Goal: Task Accomplishment & Management: Complete application form

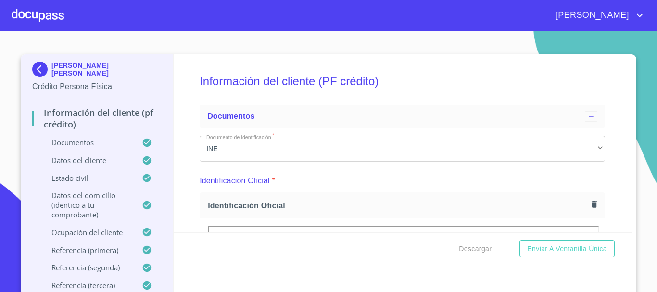
scroll to position [625, 0]
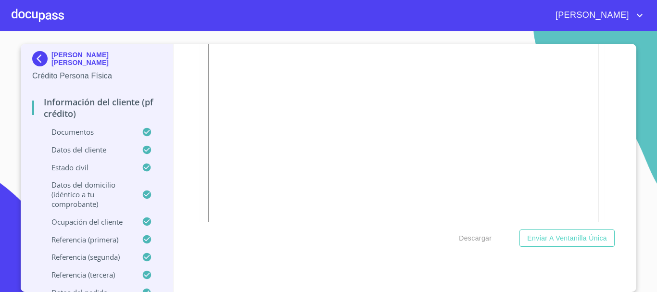
click at [24, 11] on div at bounding box center [38, 15] width 52 height 31
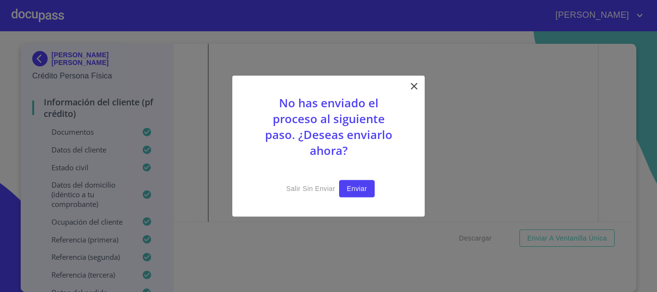
click at [356, 190] on span "Enviar" at bounding box center [357, 189] width 20 height 12
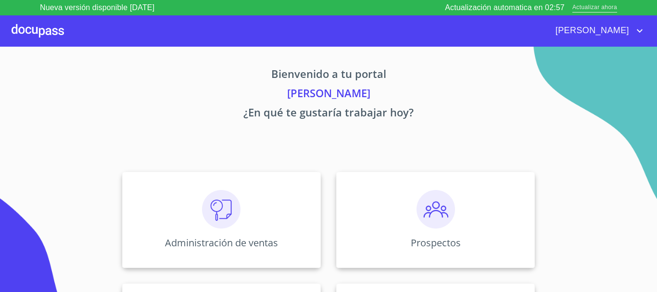
click at [603, 7] on span "Actualizar ahora" at bounding box center [594, 8] width 45 height 10
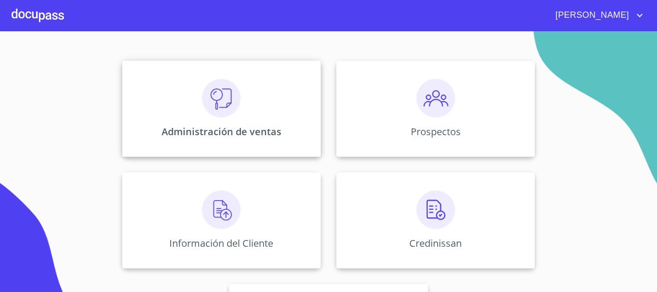
scroll to position [96, 0]
click at [207, 224] on img at bounding box center [221, 209] width 38 height 38
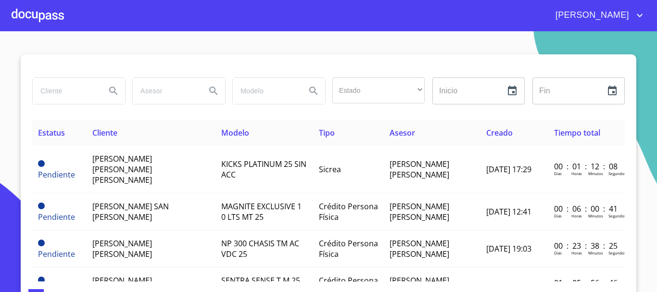
click at [45, 97] on input "search" at bounding box center [65, 91] width 65 height 26
type input "JOSE ALFREDO"
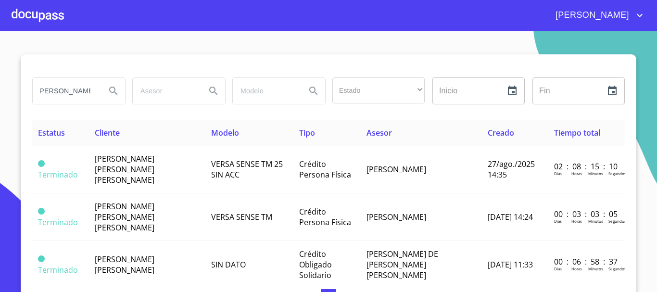
scroll to position [0, 0]
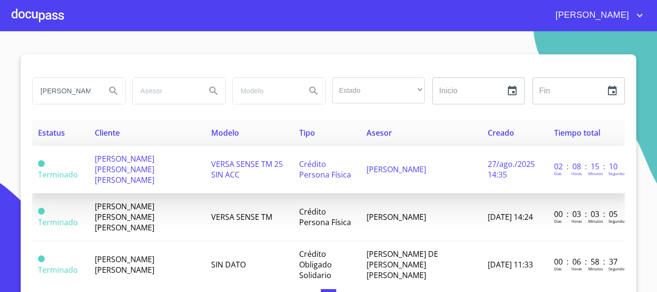
click at [128, 158] on span "JOSE ALFREDO GARCIA LOPEZ" at bounding box center [125, 169] width 60 height 32
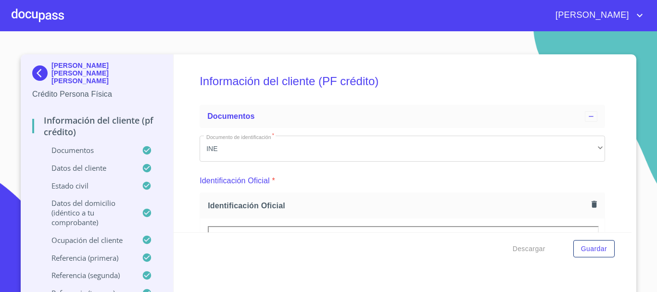
click at [38, 19] on div at bounding box center [38, 15] width 52 height 31
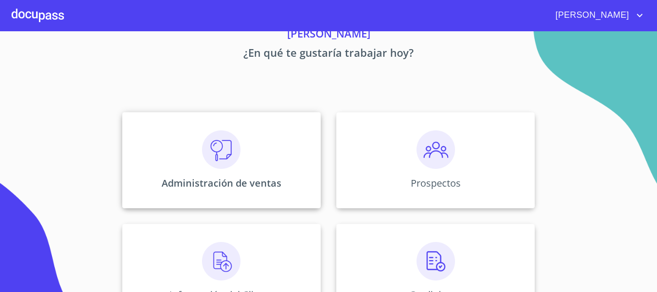
scroll to position [96, 0]
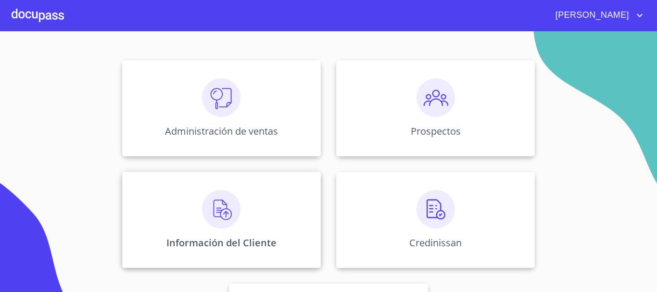
click at [233, 211] on img at bounding box center [221, 209] width 38 height 38
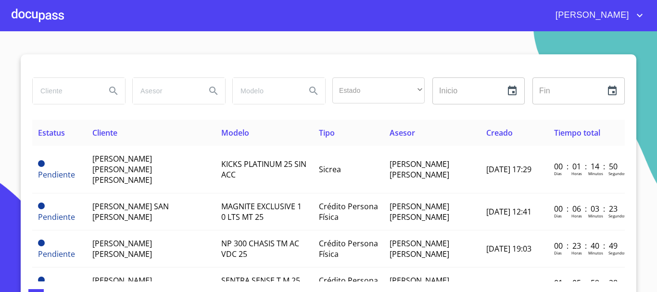
click at [64, 93] on input "search" at bounding box center [65, 91] width 65 height 26
type input "JUAN JESUS GONZALEZ"
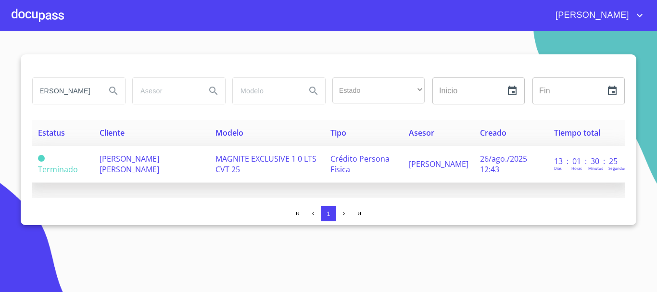
click at [107, 168] on span "[PERSON_NAME] [PERSON_NAME]" at bounding box center [129, 163] width 60 height 21
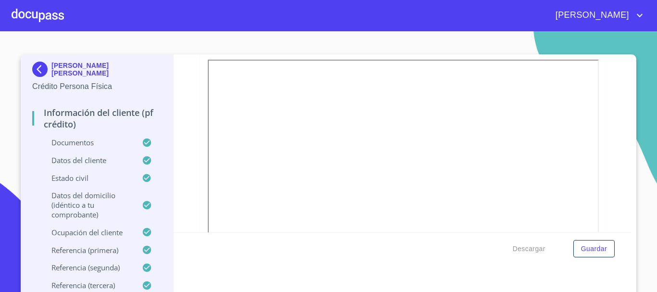
scroll to position [144, 0]
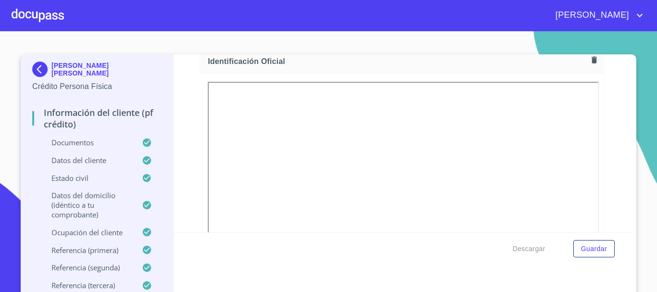
click at [589, 63] on icon "button" at bounding box center [593, 59] width 9 height 9
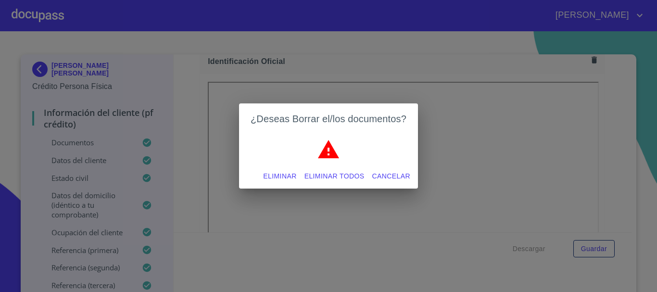
click at [277, 180] on span "Eliminar" at bounding box center [279, 176] width 33 height 12
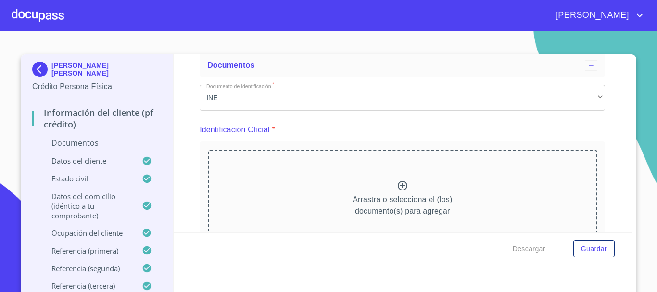
scroll to position [96, 0]
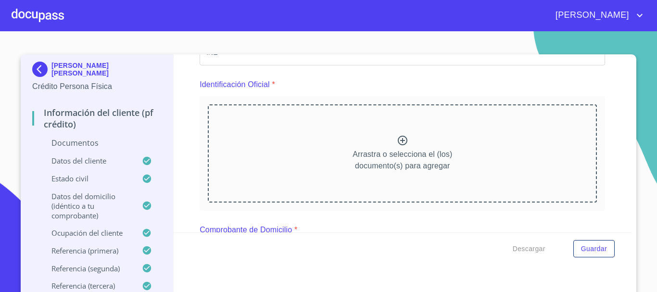
click at [397, 142] on icon at bounding box center [403, 141] width 12 height 12
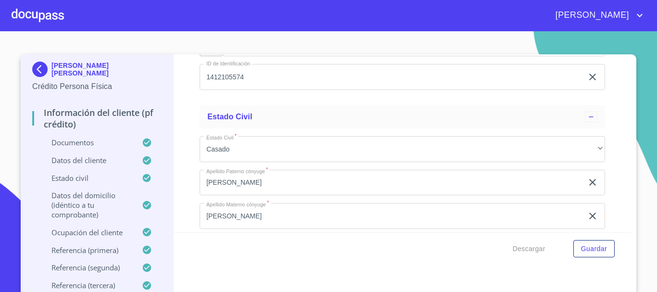
scroll to position [2547, 0]
